Goal: Information Seeking & Learning: Learn about a topic

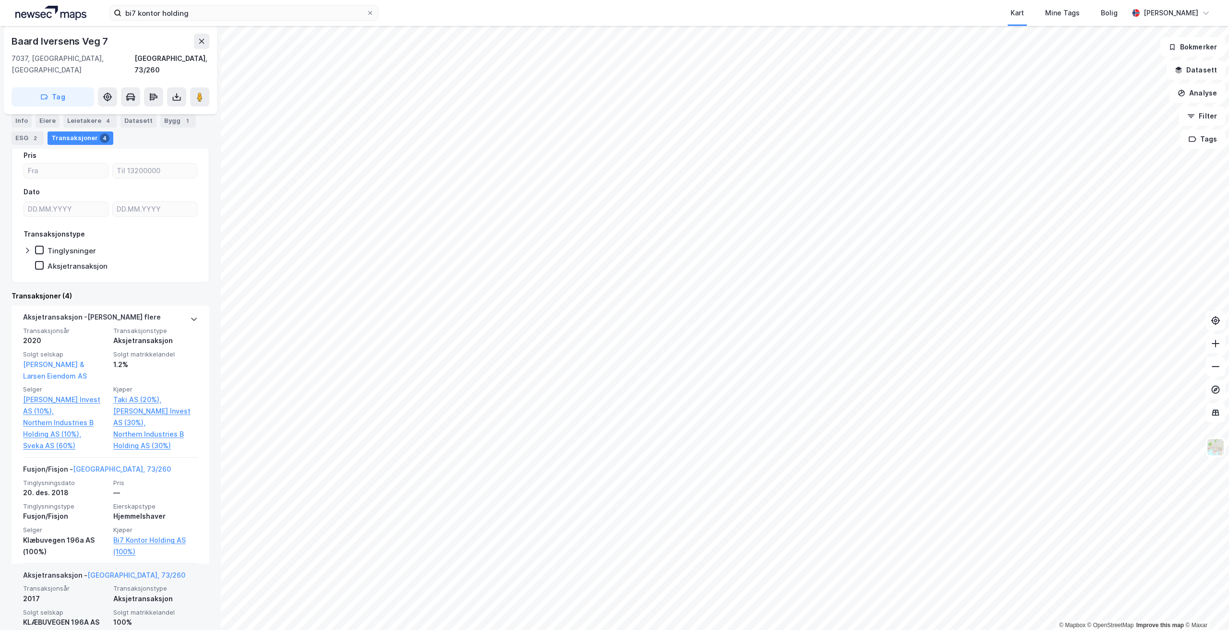
scroll to position [192, 0]
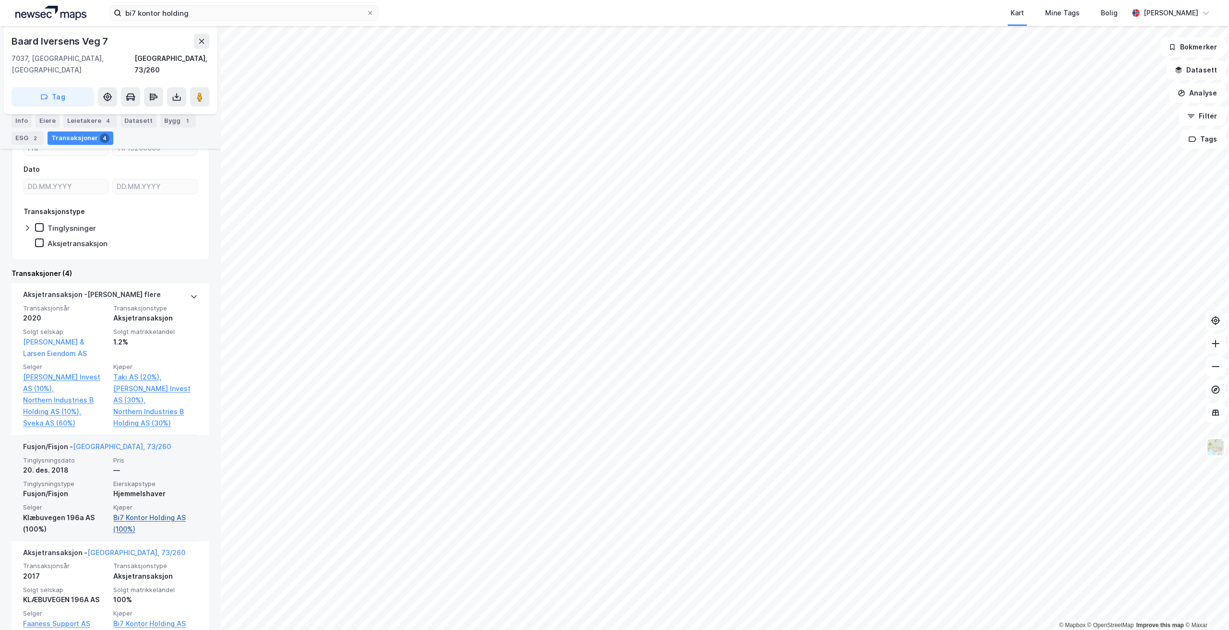
click at [152, 512] on link "Bi7 Kontor Holding AS (100%)" at bounding box center [155, 523] width 85 height 23
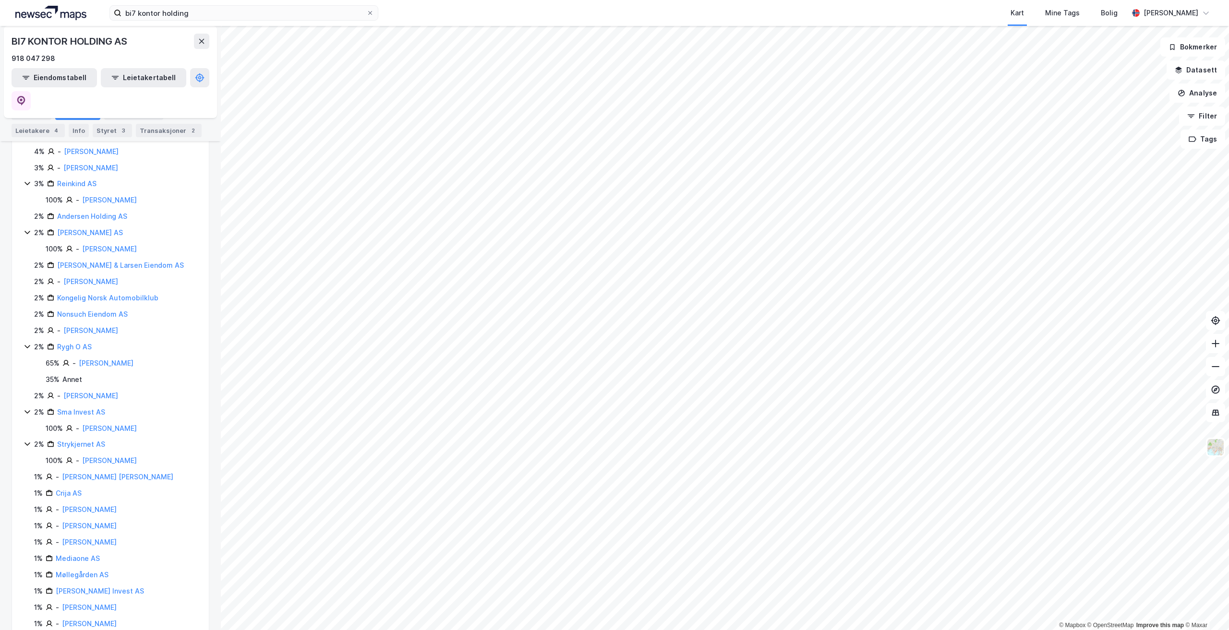
scroll to position [164, 0]
